Goal: Transaction & Acquisition: Purchase product/service

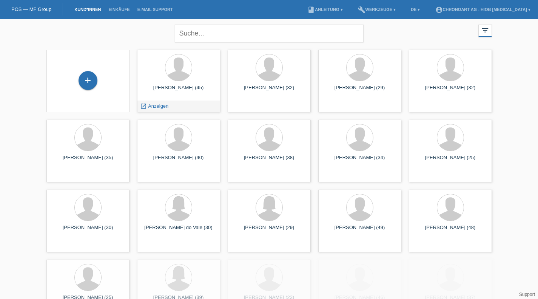
click at [157, 107] on span "Anzeigen" at bounding box center [158, 106] width 20 height 6
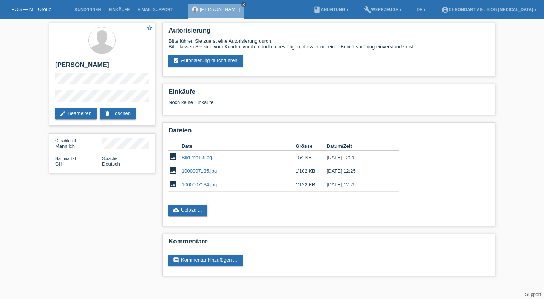
click at [222, 59] on link "assignment_turned_in Autorisierung durchführen" at bounding box center [205, 60] width 74 height 11
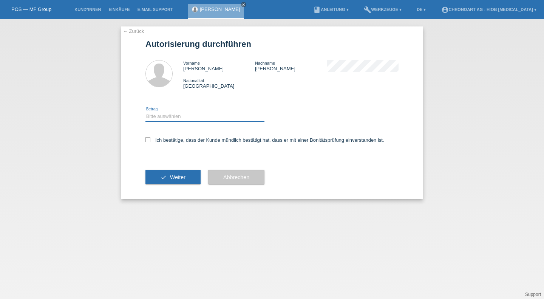
click at [158, 116] on select "Bitte auswählen CHF 1.00 - CHF 499.00 CHF 500.00 - CHF 1'999.00 CHF 2'000.00 - …" at bounding box center [204, 116] width 119 height 9
select select "3"
click at [145, 112] on select "Bitte auswählen CHF 1.00 - CHF 499.00 CHF 500.00 - CHF 1'999.00 CHF 2'000.00 - …" at bounding box center [204, 116] width 119 height 9
click at [188, 139] on label "Ich bestätige, dass der Kunde mündlich bestätigt hat, dass er mit einer Bonität…" at bounding box center [264, 140] width 239 height 6
click at [150, 139] on input "Ich bestätige, dass der Kunde mündlich bestätigt hat, dass er mit einer Bonität…" at bounding box center [147, 139] width 5 height 5
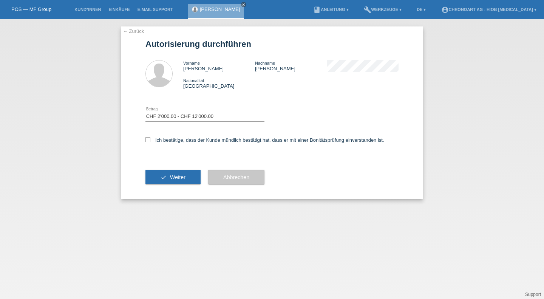
checkbox input "true"
click at [164, 174] on button "check Weiter" at bounding box center [172, 177] width 55 height 14
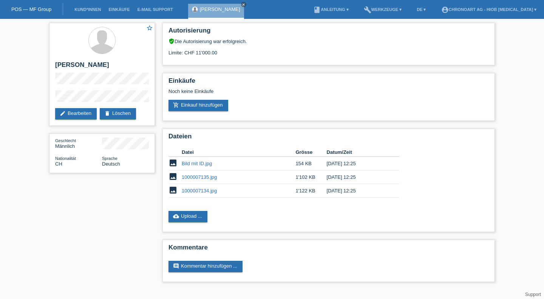
click at [211, 105] on link "add_shopping_cart Einkauf hinzufügen" at bounding box center [198, 105] width 60 height 11
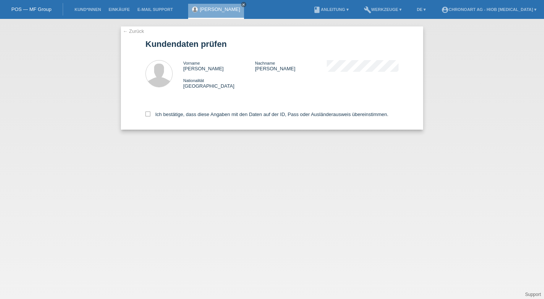
click at [214, 114] on label "Ich bestätige, dass diese Angaben mit den Daten auf der ID, Pass oder Ausländer…" at bounding box center [266, 114] width 243 height 6
click at [150, 114] on input "Ich bestätige, dass diese Angaben mit den Daten auf der ID, Pass oder Ausländer…" at bounding box center [147, 113] width 5 height 5
checkbox input "true"
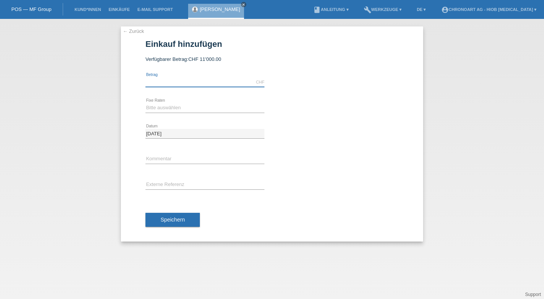
drag, startPoint x: 180, startPoint y: 82, endPoint x: 187, endPoint y: 85, distance: 7.6
click at [180, 82] on input "text" at bounding box center [204, 81] width 119 height 9
click at [162, 80] on input "text" at bounding box center [204, 81] width 119 height 9
click at [170, 83] on input "text" at bounding box center [204, 81] width 119 height 9
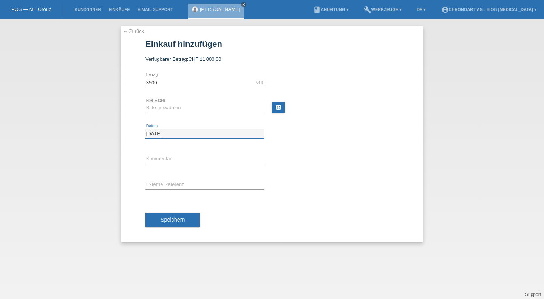
type input "3500.00"
click at [165, 105] on select "Bitte auswählen 6 Raten 12 Raten 18 Raten 24 Raten" at bounding box center [204, 107] width 119 height 9
select select "509"
click at [145, 103] on select "Bitte auswählen 6 Raten 12 Raten 18 Raten 24 Raten" at bounding box center [204, 107] width 119 height 9
click at [158, 134] on input "[DATE]" at bounding box center [204, 133] width 119 height 9
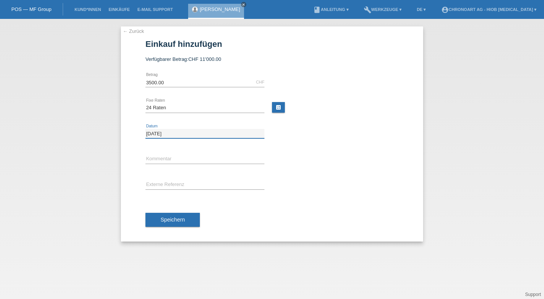
click at [220, 131] on input "[DATE]" at bounding box center [204, 133] width 119 height 9
click at [180, 154] on div "error Kommentar" at bounding box center [204, 160] width 119 height 26
click at [181, 159] on input "text" at bounding box center [204, 158] width 119 height 9
click at [174, 159] on input "text" at bounding box center [204, 158] width 119 height 9
paste input "R25-0970-1"
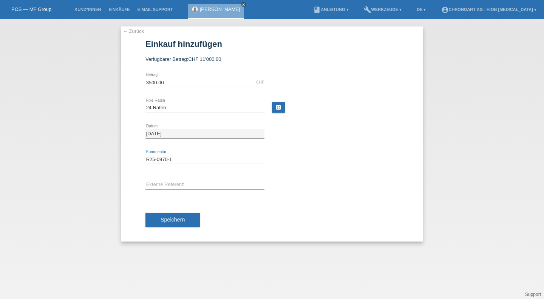
type input "R25-0970-1"
click at [247, 189] on icon at bounding box center [204, 189] width 119 height 0
click at [252, 182] on input "text" at bounding box center [204, 184] width 119 height 9
paste input "WSTA0121"
type input "WSTA0121"
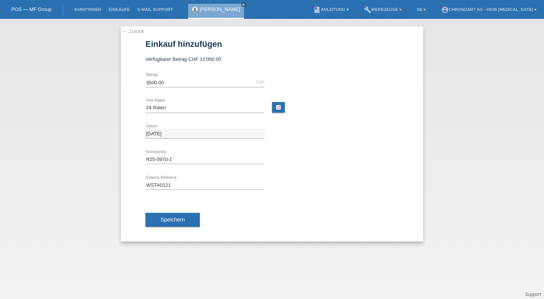
click at [171, 224] on button "Speichern" at bounding box center [172, 220] width 54 height 14
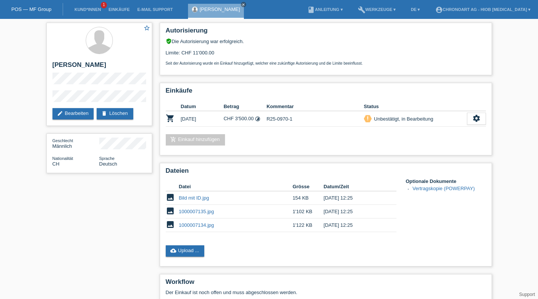
click at [186, 158] on div "Autorisierung verified_user Die Autorisierung war erfolgreich. Limite: CHF 11'0…" at bounding box center [326, 199] width 340 height 360
click at [478, 120] on icon "settings" at bounding box center [476, 118] width 8 height 8
click at [475, 120] on icon "settings" at bounding box center [476, 118] width 8 height 8
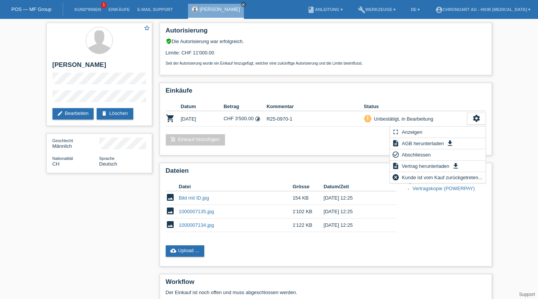
click at [439, 136] on div "fullscreen Anzeigen" at bounding box center [438, 131] width 96 height 11
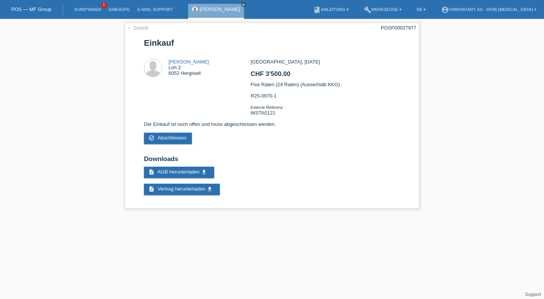
click at [173, 137] on link "check_circle_outline Abschliessen" at bounding box center [168, 138] width 48 height 11
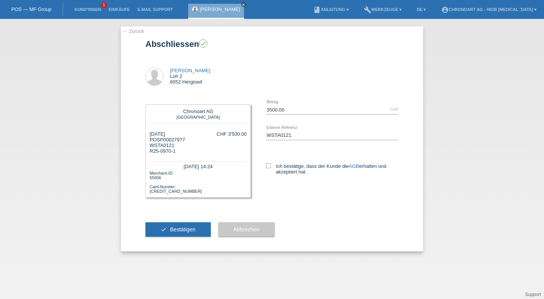
click at [269, 164] on icon at bounding box center [268, 165] width 5 height 5
click at [269, 164] on input "Ich bestätige, dass der Kunde die AGB erhalten und akzeptiert hat." at bounding box center [268, 165] width 5 height 5
checkbox input "true"
click at [188, 232] on span "Bestätigen" at bounding box center [183, 229] width 26 height 6
